Goal: Navigation & Orientation: Understand site structure

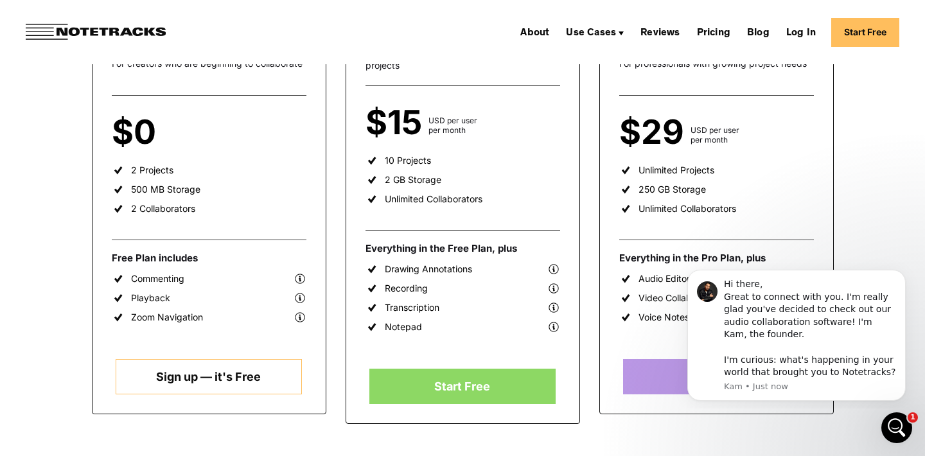
scroll to position [310, 0]
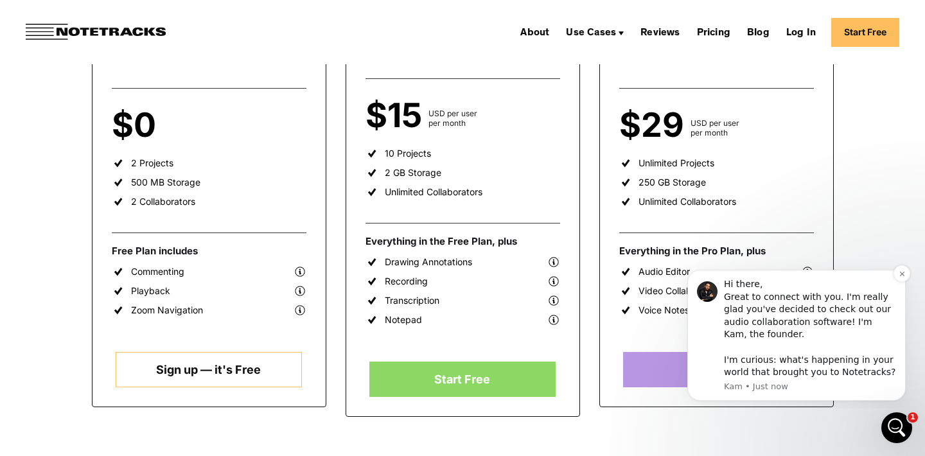
click at [893, 271] on div "Hi there, Great to connect with you. I'm really glad you've decided to check ou…" at bounding box center [796, 335] width 218 height 131
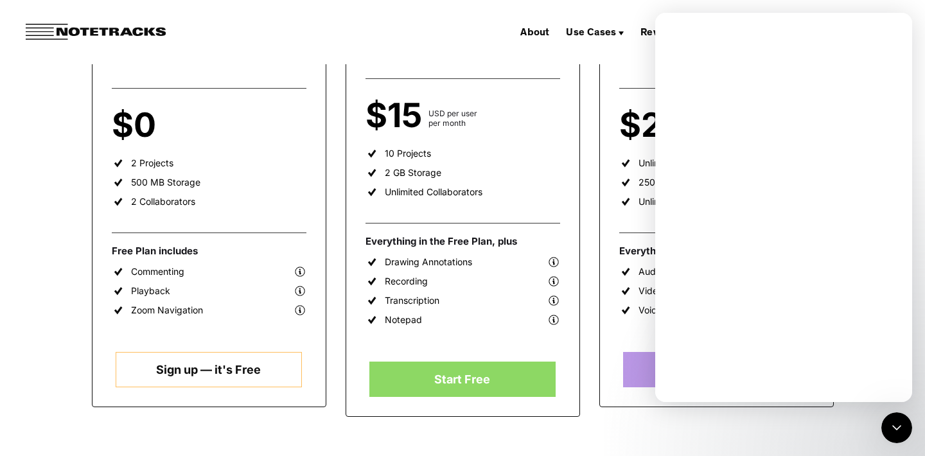
scroll to position [0, 0]
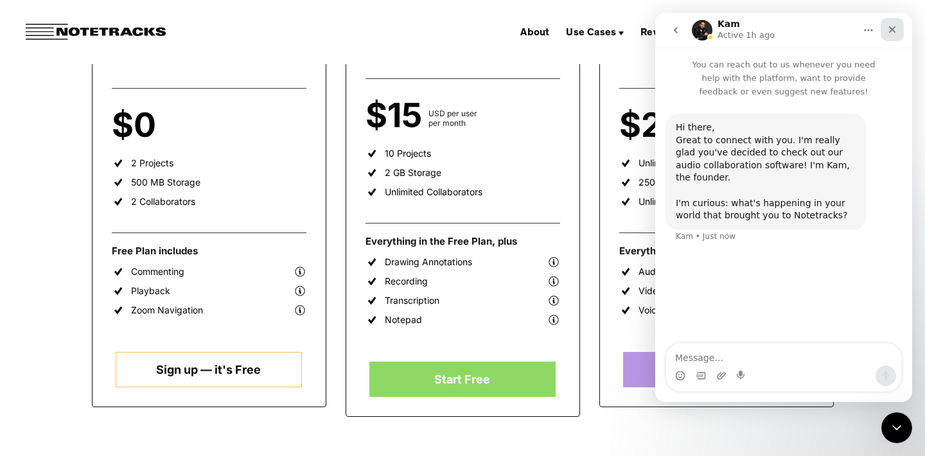
click at [889, 28] on icon "Close" at bounding box center [892, 29] width 10 height 10
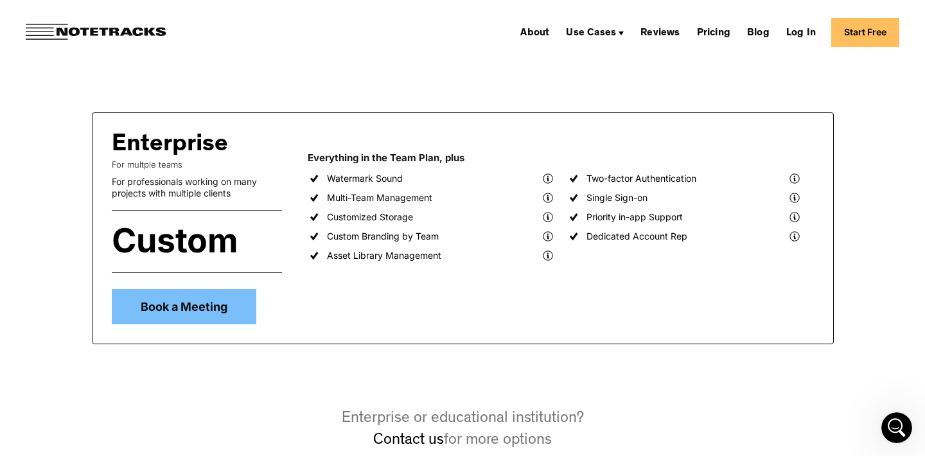
scroll to position [678, 0]
click at [540, 27] on link "About" at bounding box center [534, 32] width 39 height 21
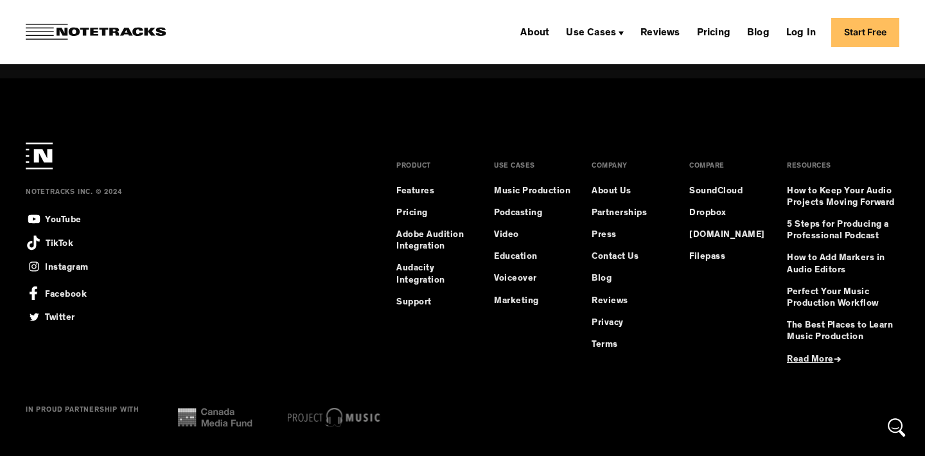
scroll to position [813, 0]
click at [427, 190] on link "Features" at bounding box center [415, 193] width 38 height 12
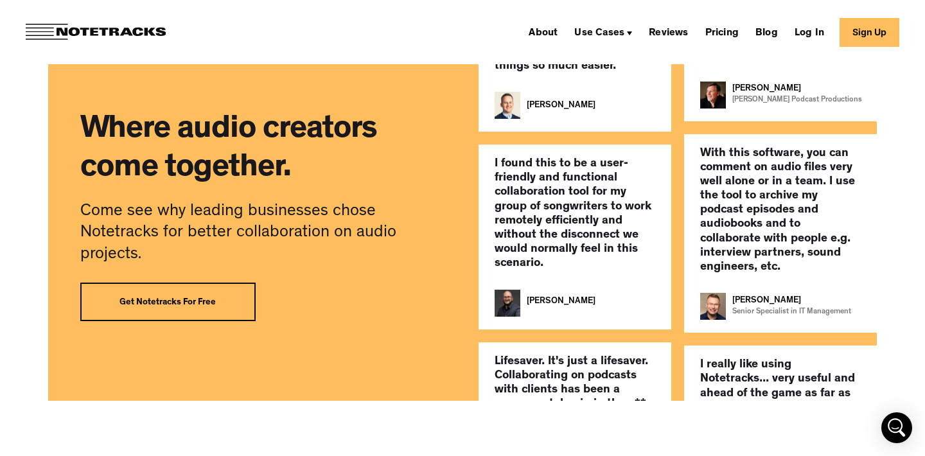
scroll to position [2700, 0]
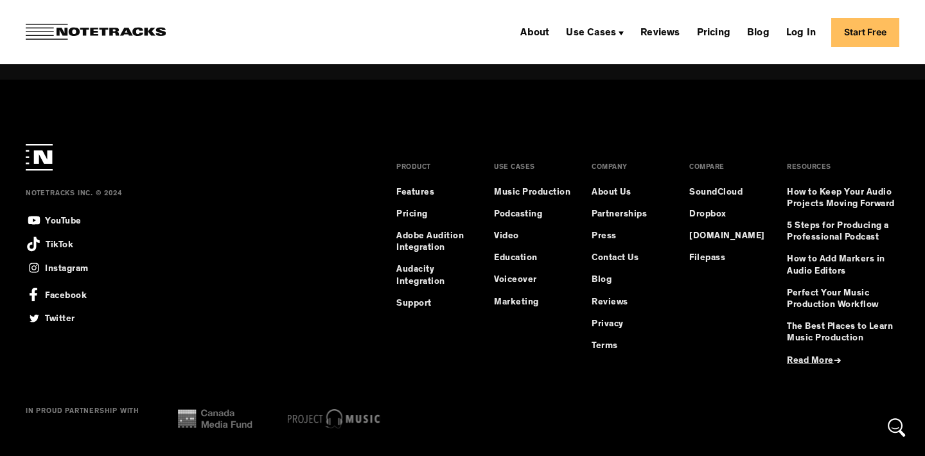
scroll to position [813, 0]
